Goal: Check status: Verify the current state of an ongoing process or item

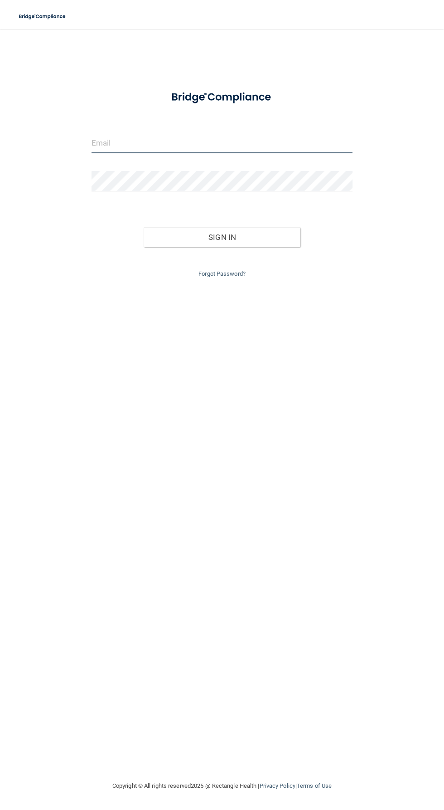
click at [121, 143] on input "email" at bounding box center [222, 143] width 261 height 20
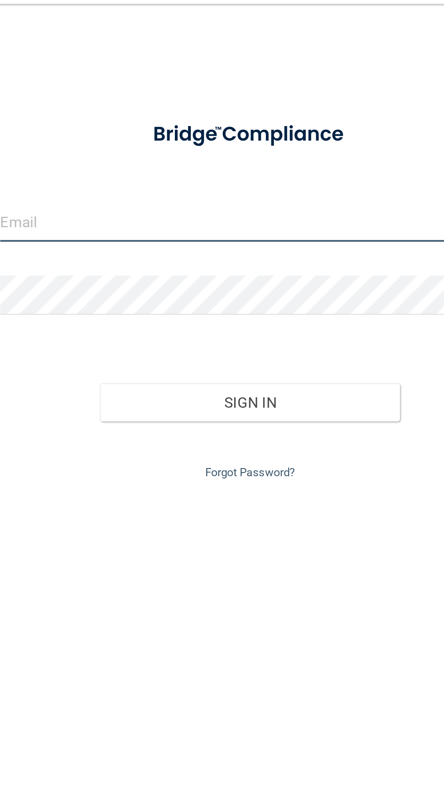
type input "[EMAIL_ADDRESS][DOMAIN_NAME]"
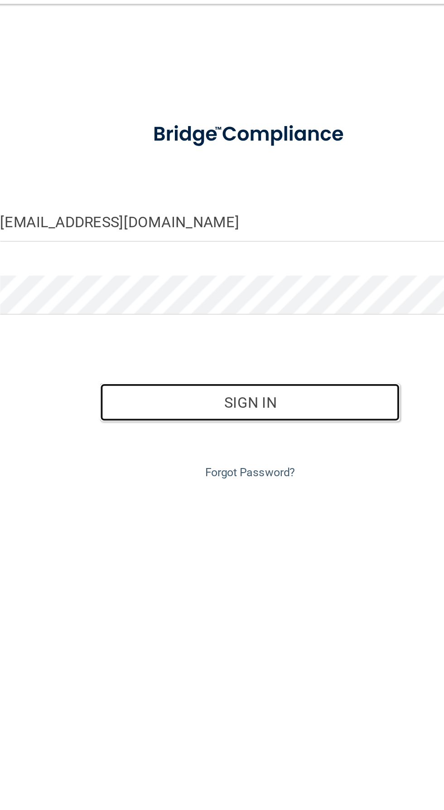
click at [243, 234] on button "Sign In" at bounding box center [222, 237] width 157 height 20
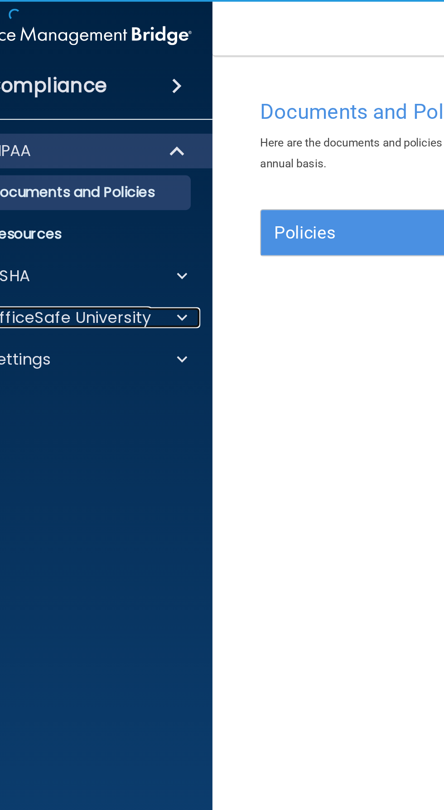
click at [86, 166] on div at bounding box center [94, 166] width 23 height 11
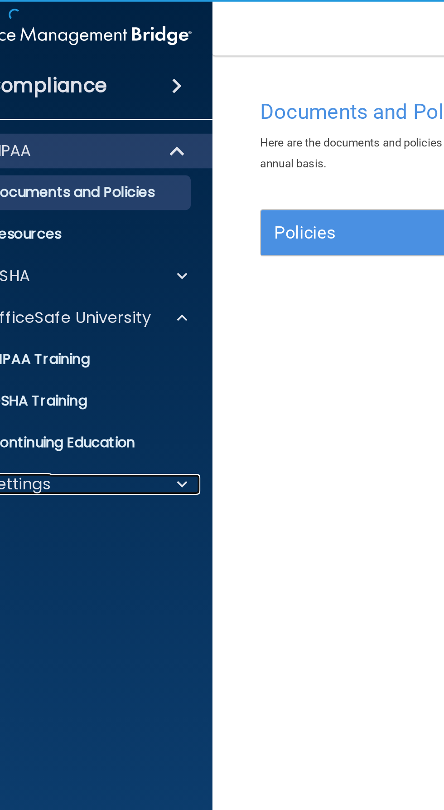
click at [87, 256] on div at bounding box center [94, 253] width 23 height 11
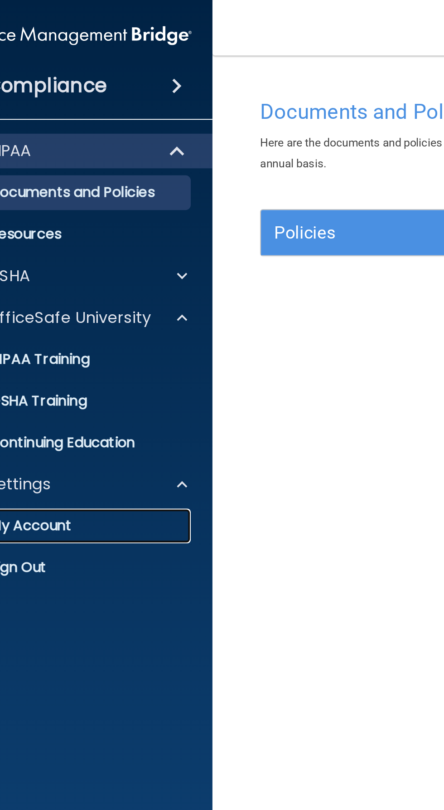
click at [54, 274] on p "My Account" at bounding box center [34, 274] width 124 height 9
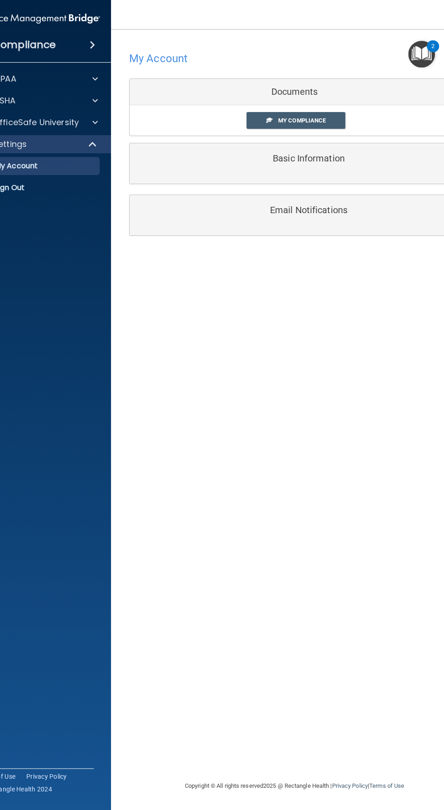
click at [321, 113] on link "My Compliance" at bounding box center [296, 120] width 99 height 17
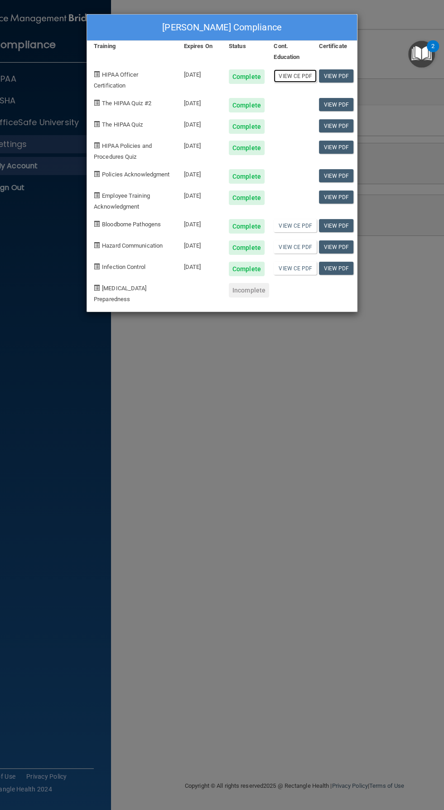
click at [293, 79] on link "View CE PDF" at bounding box center [295, 75] width 43 height 13
click at [336, 232] on link "View PDF" at bounding box center [336, 225] width 35 height 13
click at [295, 232] on link "View CE PDF" at bounding box center [295, 225] width 43 height 13
click at [302, 253] on link "View CE PDF" at bounding box center [295, 246] width 43 height 13
click at [304, 275] on link "View CE PDF" at bounding box center [295, 268] width 43 height 13
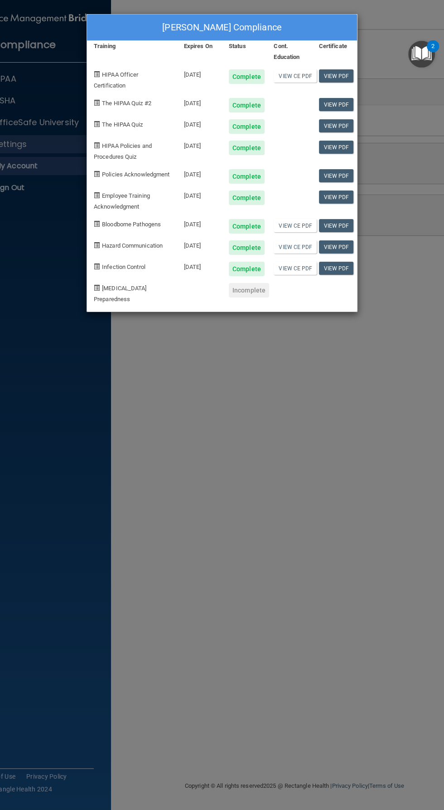
click at [268, 525] on div "[PERSON_NAME] Compliance Training Expires On Status Cont. Education Certificate…" at bounding box center [222, 405] width 444 height 810
